Goal: Task Accomplishment & Management: Manage account settings

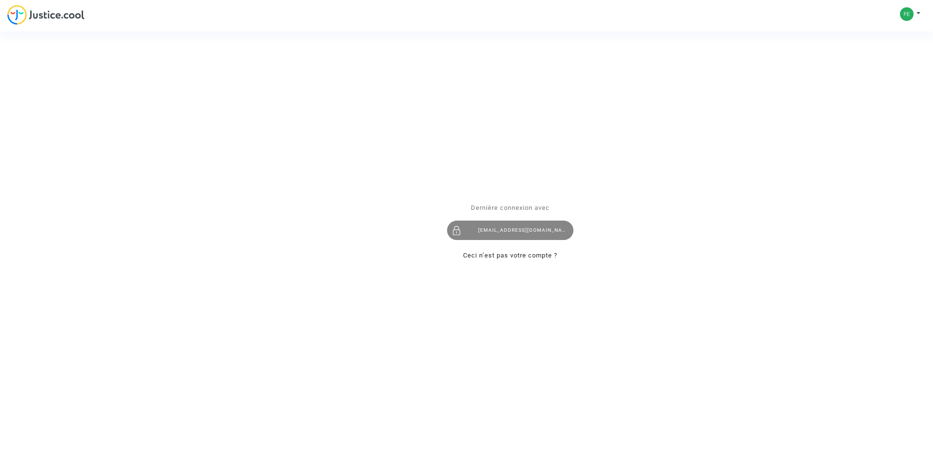
click at [505, 227] on div "[EMAIL_ADDRESS][DOMAIN_NAME]" at bounding box center [510, 230] width 126 height 19
click at [917, 16] on div "Se connecter Dernière connexion avec [EMAIL_ADDRESS][DOMAIN_NAME] Ceci n’est pa…" at bounding box center [466, 231] width 933 height 463
click at [898, 16] on div "Se connecter Dernière connexion avec [EMAIL_ADDRESS][DOMAIN_NAME] Ceci n’est pa…" at bounding box center [466, 231] width 933 height 463
click at [905, 16] on div "Se connecter Dernière connexion avec [EMAIL_ADDRESS][DOMAIN_NAME] Ceci n’est pa…" at bounding box center [466, 231] width 933 height 463
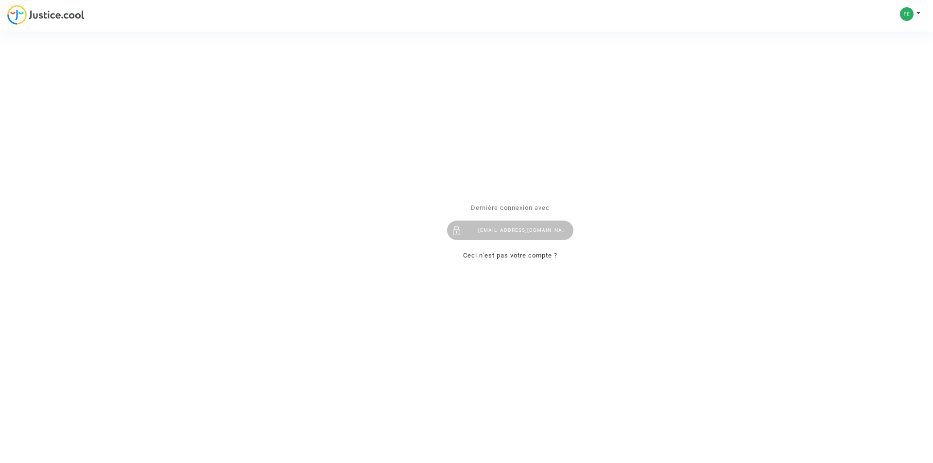
click at [916, 11] on div "Se connecter Dernière connexion avec [EMAIL_ADDRESS][DOMAIN_NAME] Ceci n’est pa…" at bounding box center [466, 231] width 933 height 463
click at [917, 12] on div "Se connecter Dernière connexion avec [EMAIL_ADDRESS][DOMAIN_NAME] Ceci n’est pa…" at bounding box center [466, 231] width 933 height 463
click at [496, 258] on link "Ceci n’est pas votre compte ?" at bounding box center [510, 255] width 94 height 7
type input "[EMAIL_ADDRESS][DOMAIN_NAME]"
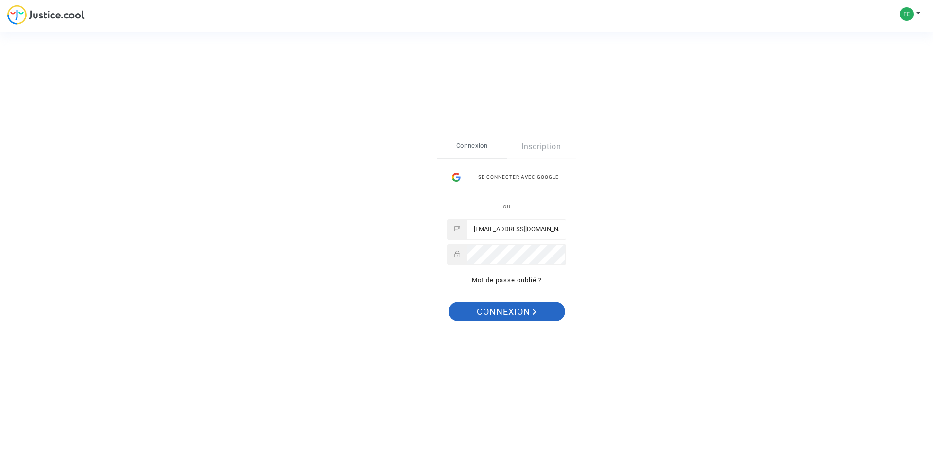
click at [512, 306] on span "Connexion" at bounding box center [507, 312] width 60 height 20
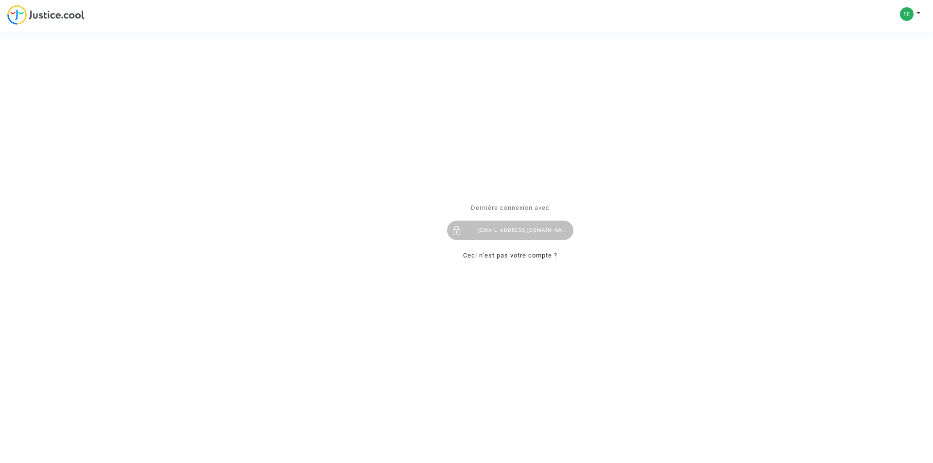
click at [918, 12] on div "Se connecter Dernière connexion avec feuvert.sophie@gmail.com Ceci n’est pas vo…" at bounding box center [466, 231] width 933 height 463
click at [917, 14] on div "Se connecter Dernière connexion avec feuvert.sophie@gmail.com Ceci n’est pas vo…" at bounding box center [466, 231] width 933 height 463
click at [904, 13] on div "Se connecter Dernière connexion avec feuvert.sophie@gmail.com Ceci n’est pas vo…" at bounding box center [466, 231] width 933 height 463
